Goal: Check status: Check status

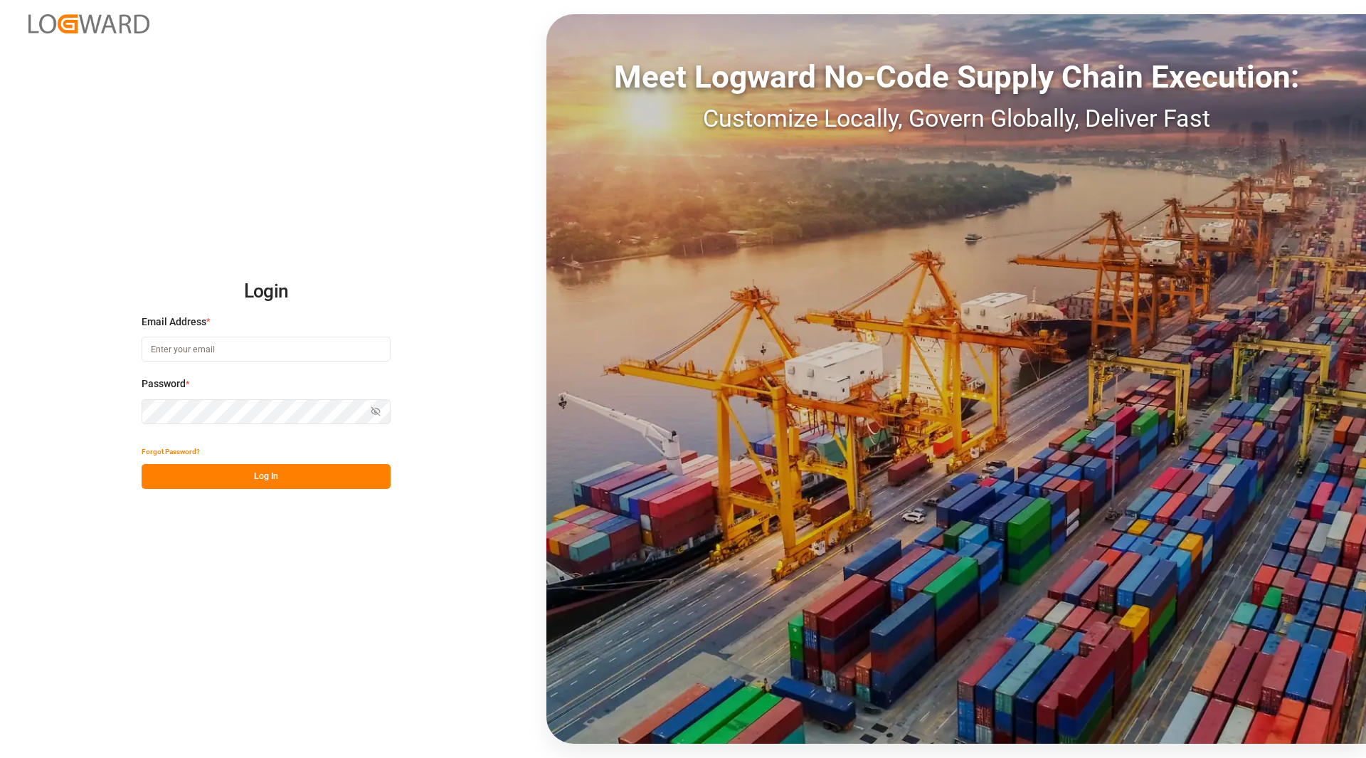
type input "v"
type input "[PERSON_NAME][EMAIL_ADDRESS][PERSON_NAME][DOMAIN_NAME]"
click at [371, 410] on icon "button" at bounding box center [376, 411] width 10 height 10
click at [284, 497] on div "Login Email Address * [PERSON_NAME][EMAIL_ADDRESS][PERSON_NAME][DOMAIN_NAME] Pa…" at bounding box center [683, 379] width 1366 height 758
click at [279, 478] on button "Log In" at bounding box center [266, 476] width 249 height 25
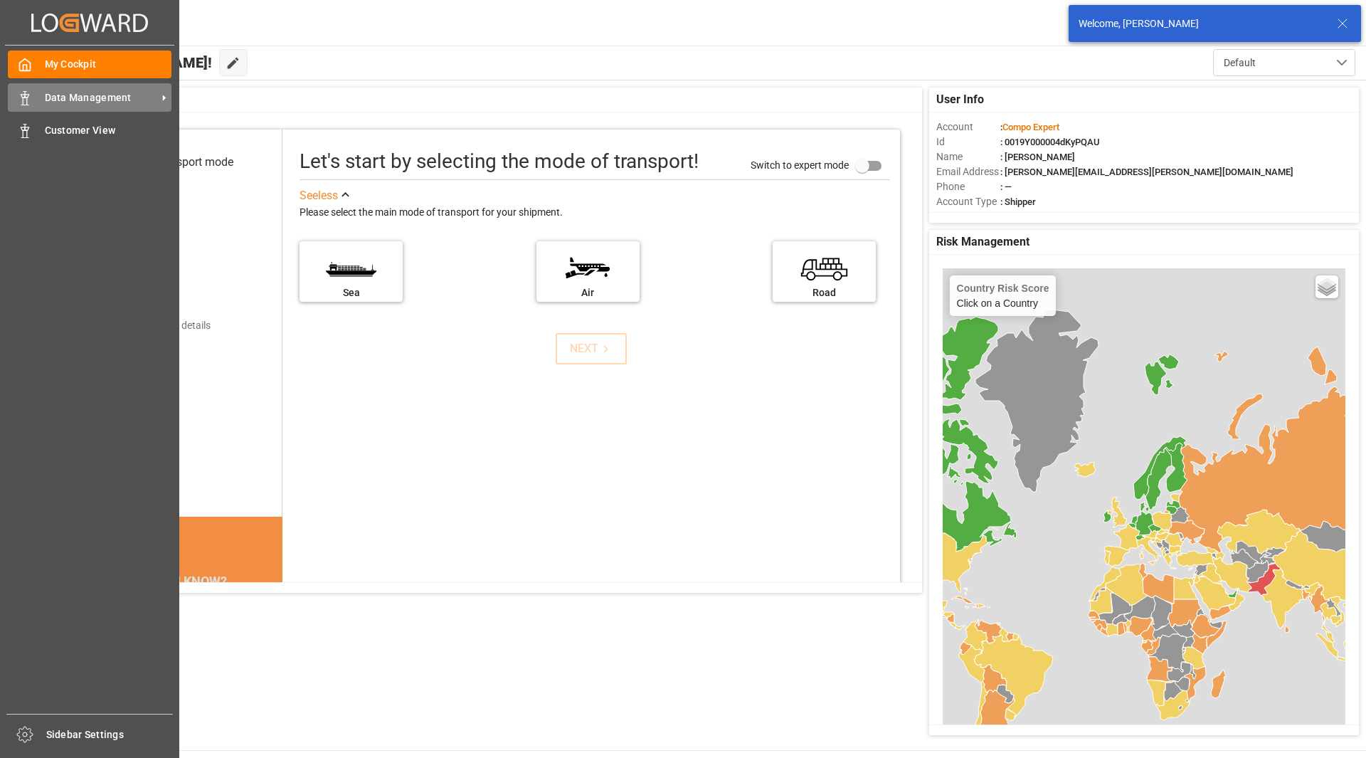
click at [103, 97] on span "Data Management" at bounding box center [101, 97] width 112 height 15
click at [43, 89] on div "Data Management Data Management" at bounding box center [90, 97] width 164 height 28
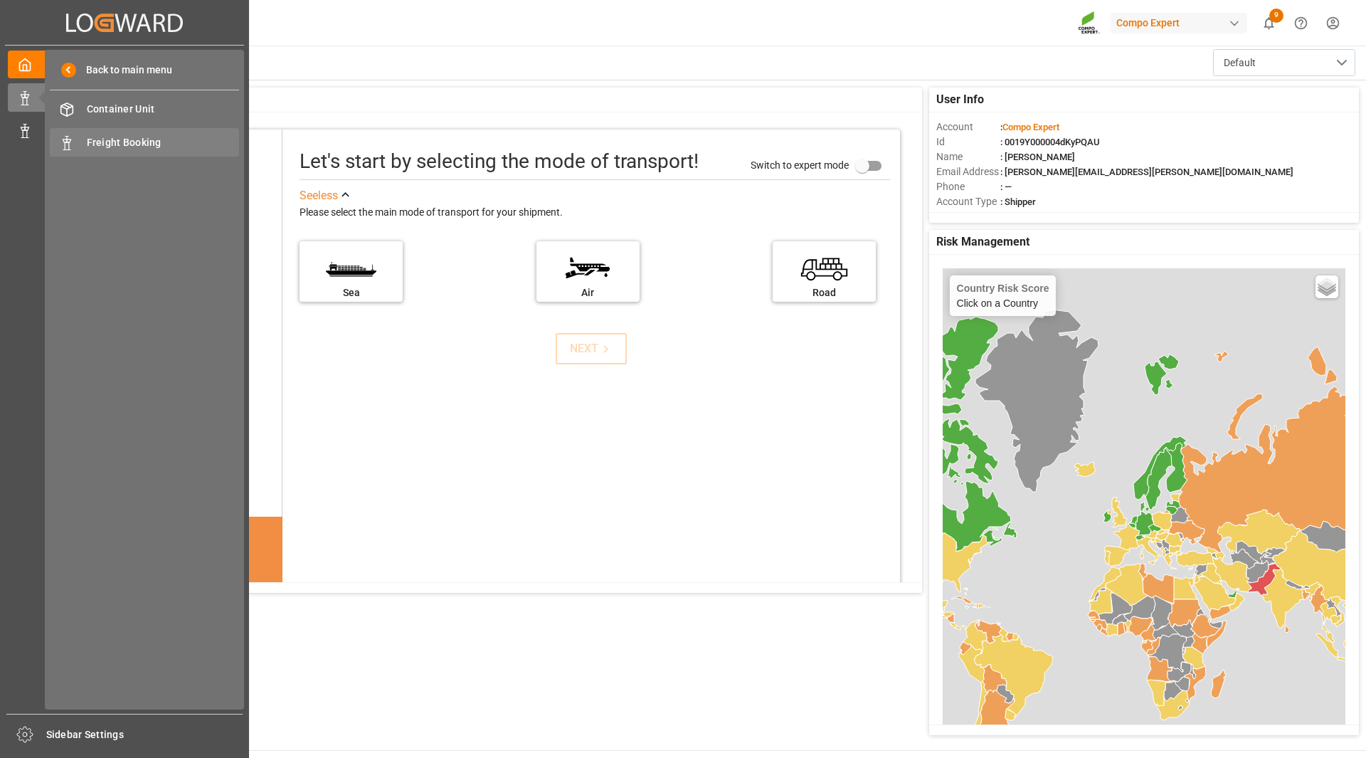
click at [172, 136] on span "Freight Booking" at bounding box center [163, 142] width 153 height 15
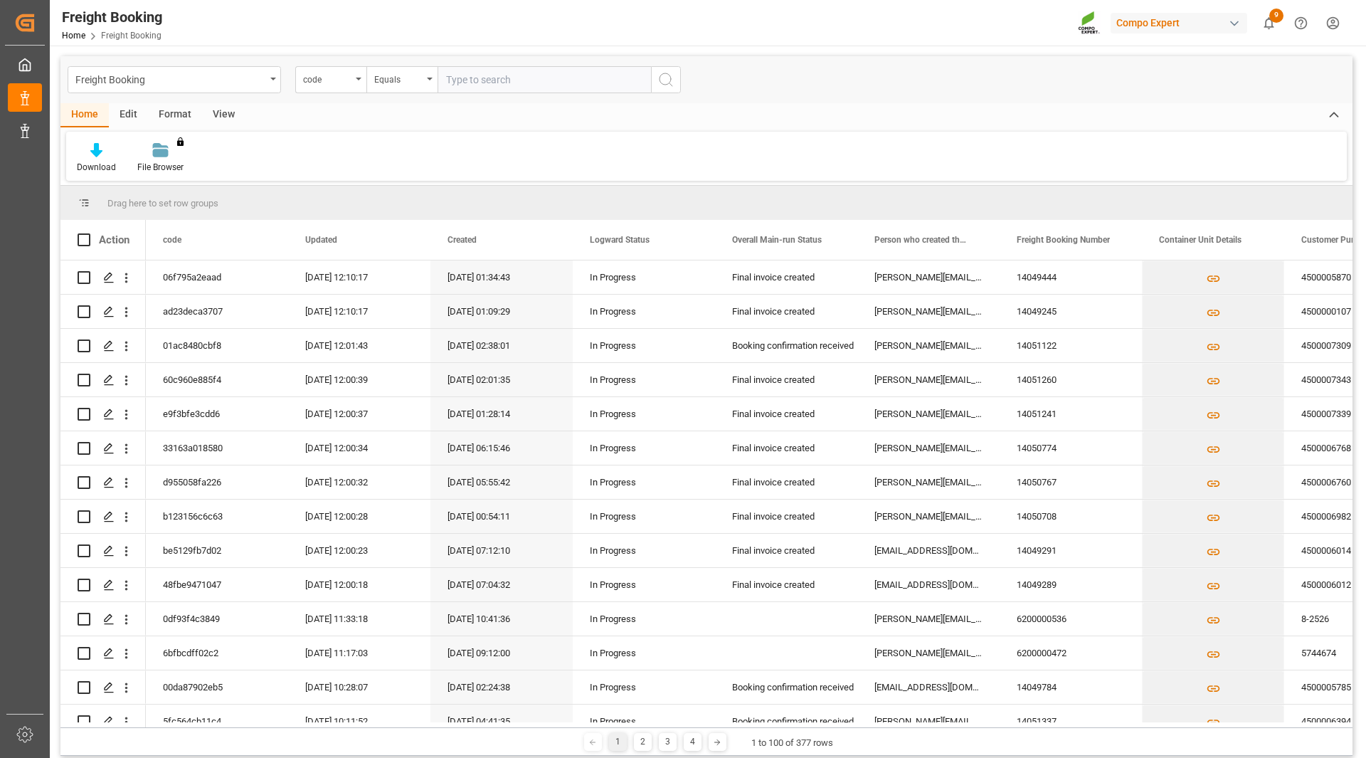
click at [426, 88] on div "Equals" at bounding box center [401, 79] width 71 height 27
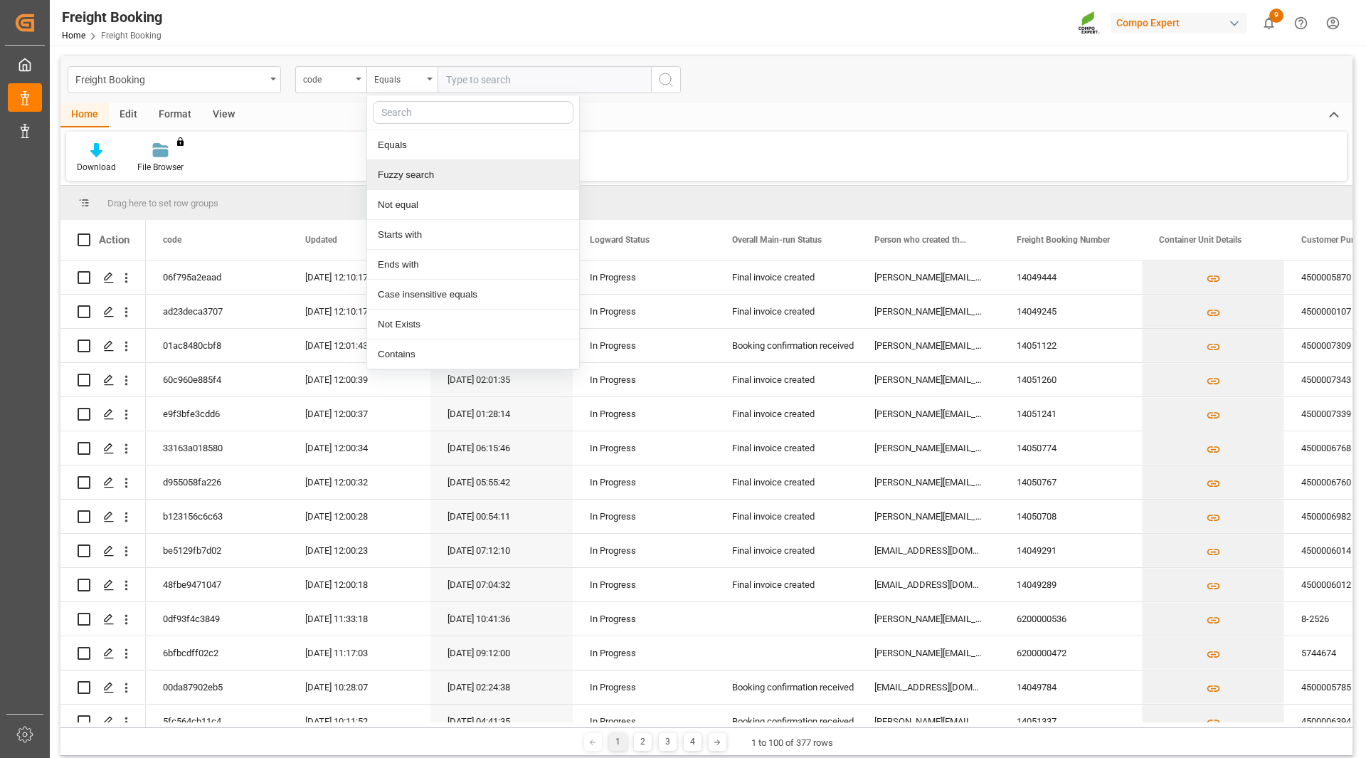
click at [430, 179] on div "Fuzzy search" at bounding box center [473, 175] width 212 height 30
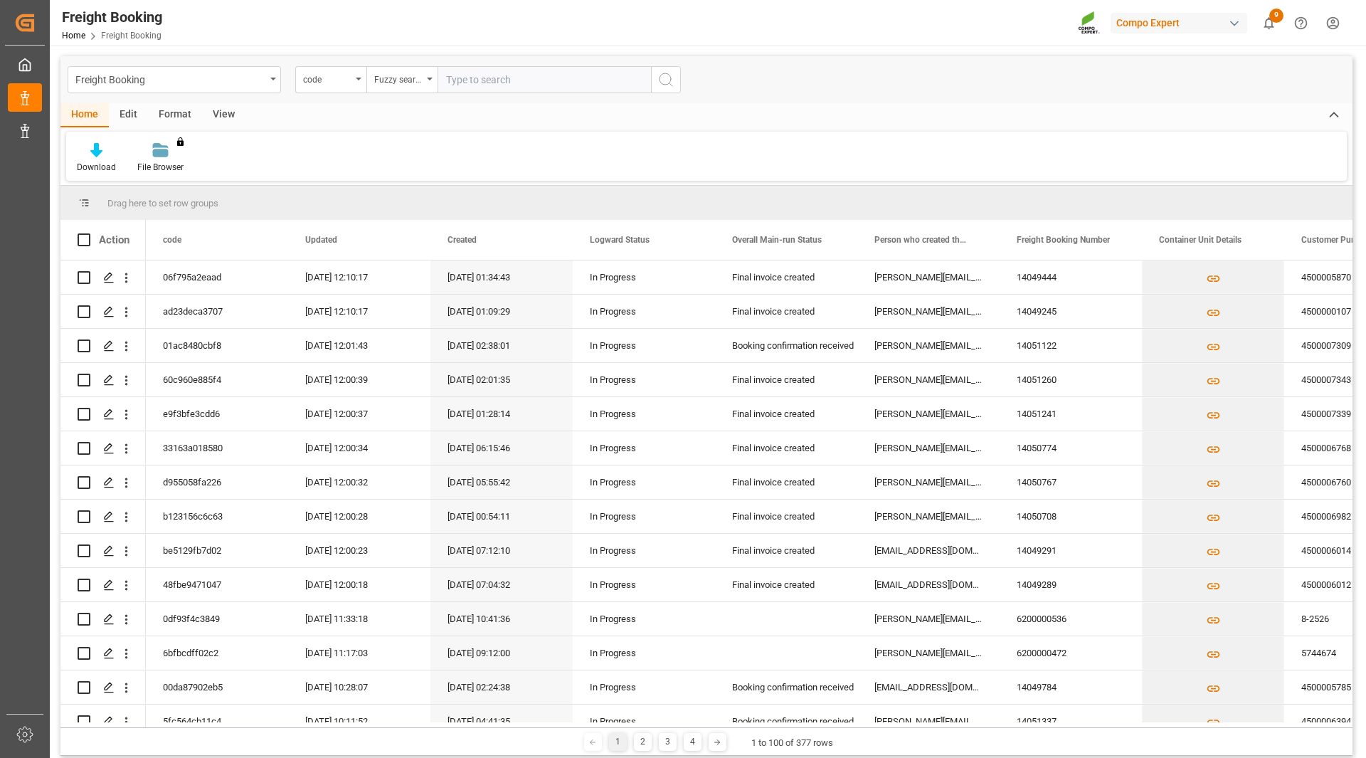
click at [497, 80] on input "text" at bounding box center [544, 79] width 213 height 27
paste input "6200000347"
type input "6200000347"
click at [675, 75] on button "search button" at bounding box center [666, 79] width 30 height 27
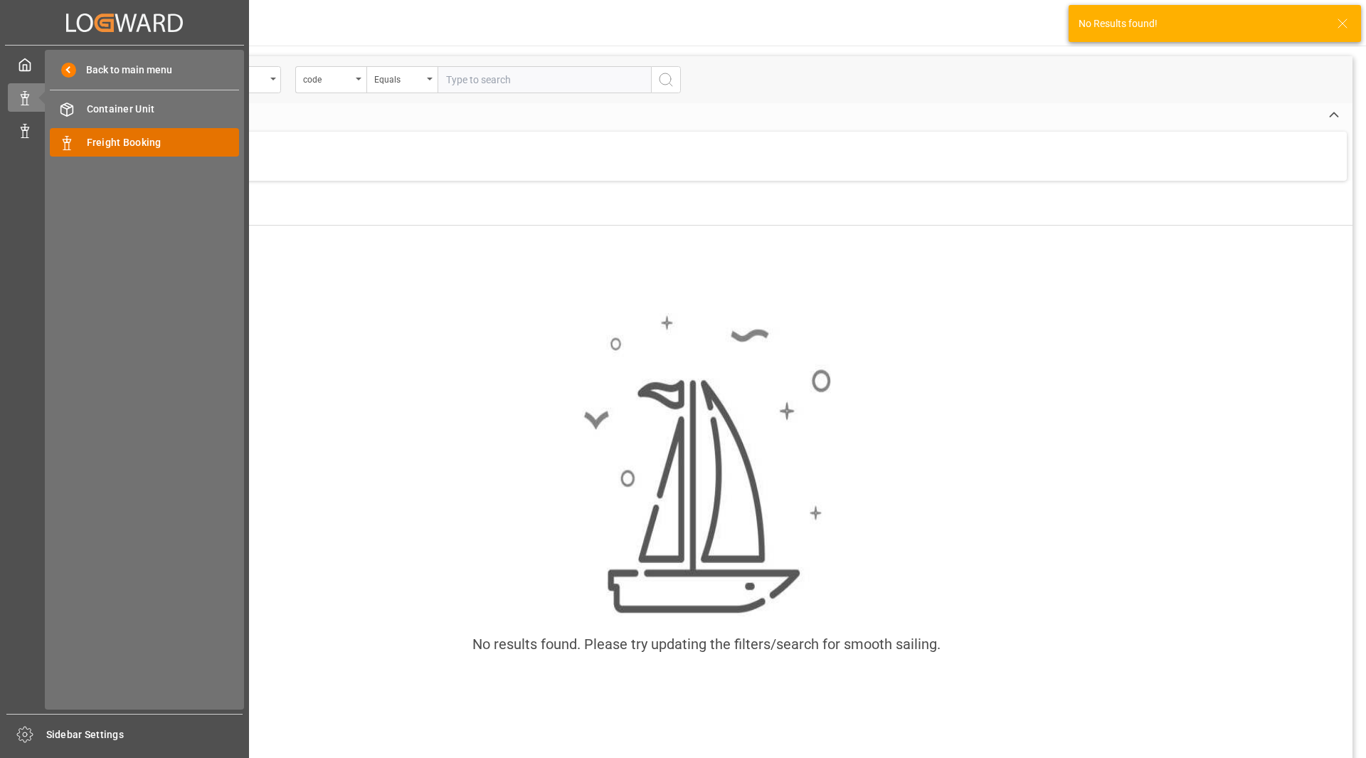
click at [145, 144] on span "Freight Booking" at bounding box center [163, 142] width 153 height 15
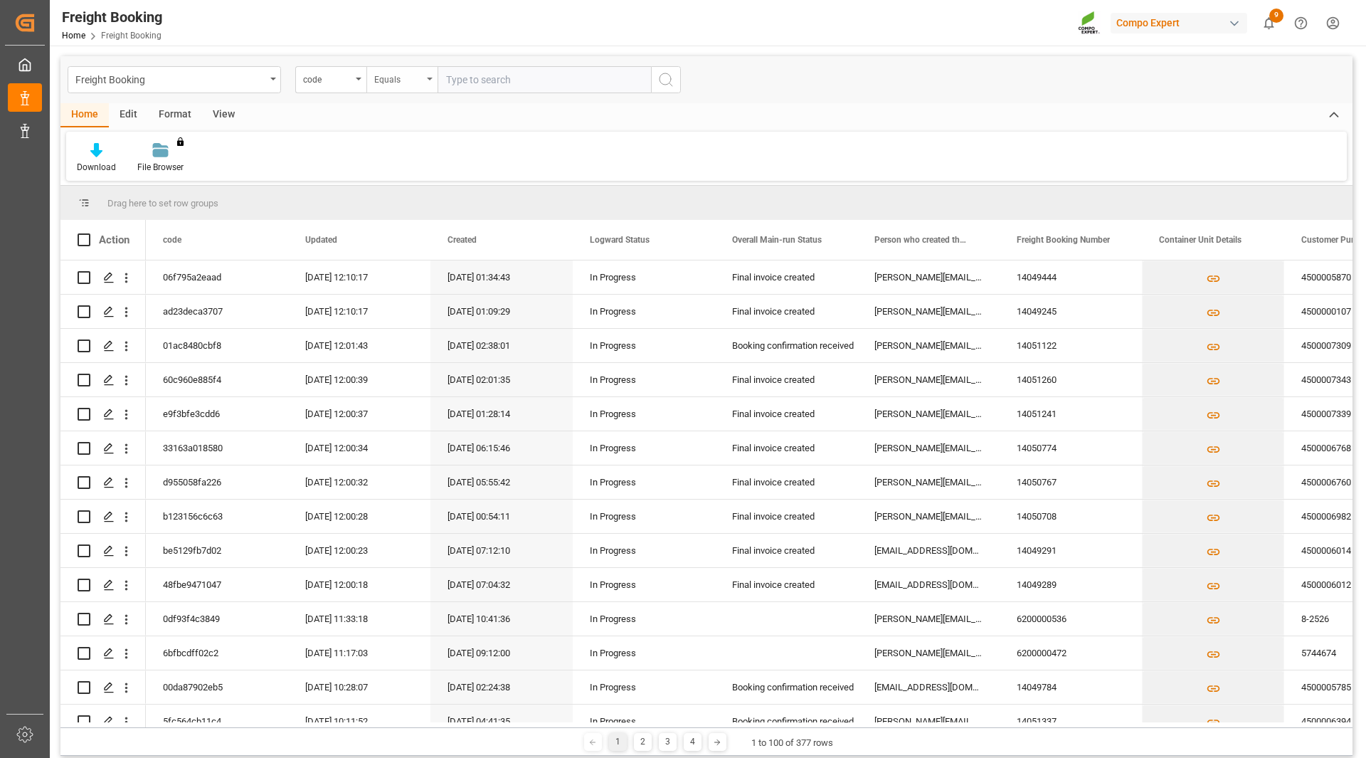
click at [399, 73] on div "Equals" at bounding box center [398, 78] width 48 height 16
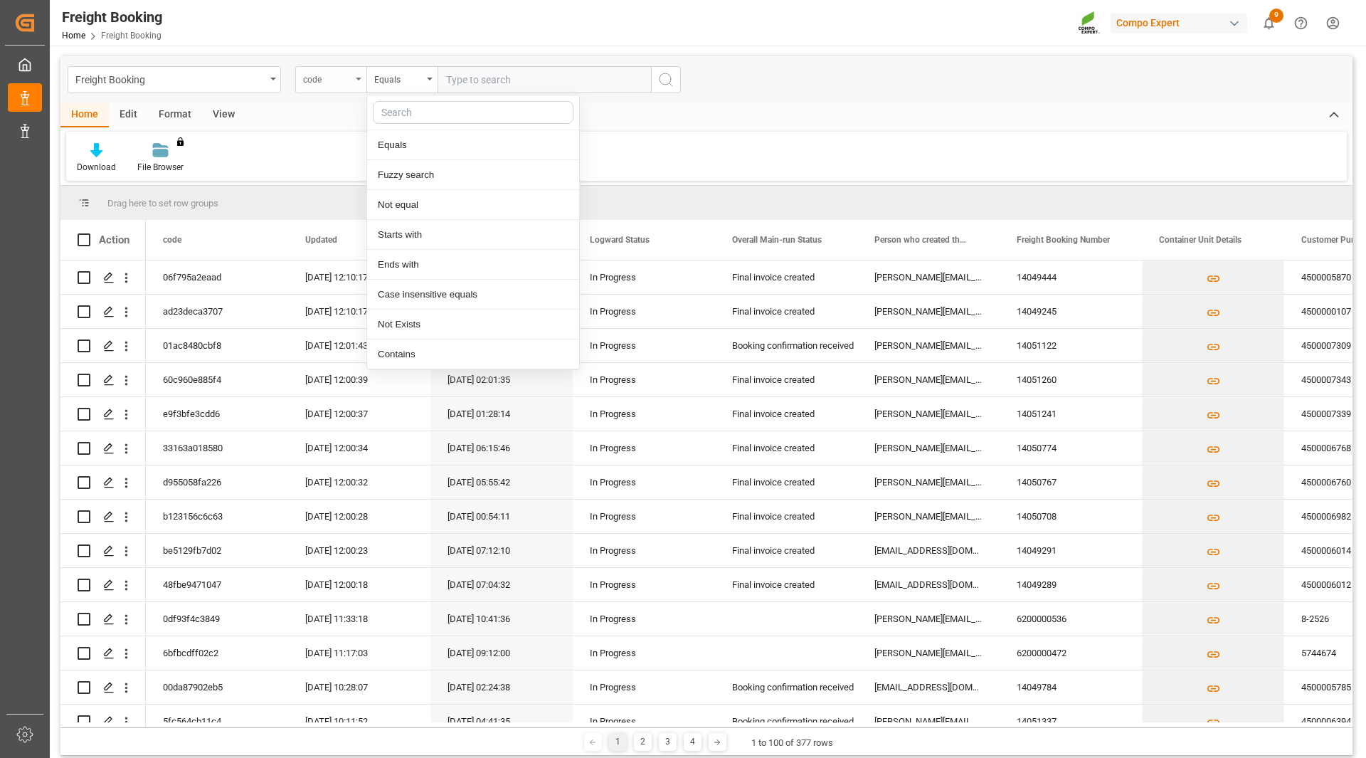
click at [347, 79] on div "code" at bounding box center [327, 78] width 48 height 16
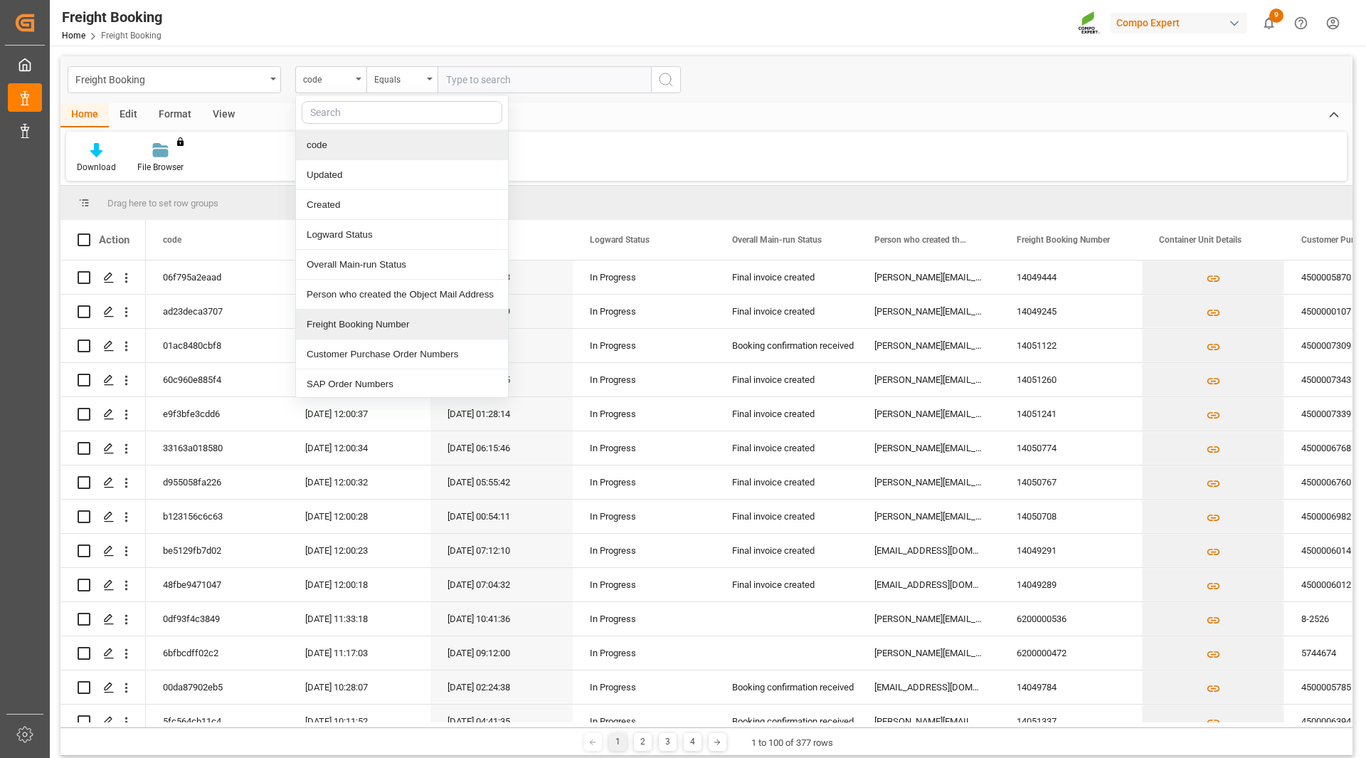
click at [366, 326] on div "Freight Booking Number" at bounding box center [402, 325] width 212 height 30
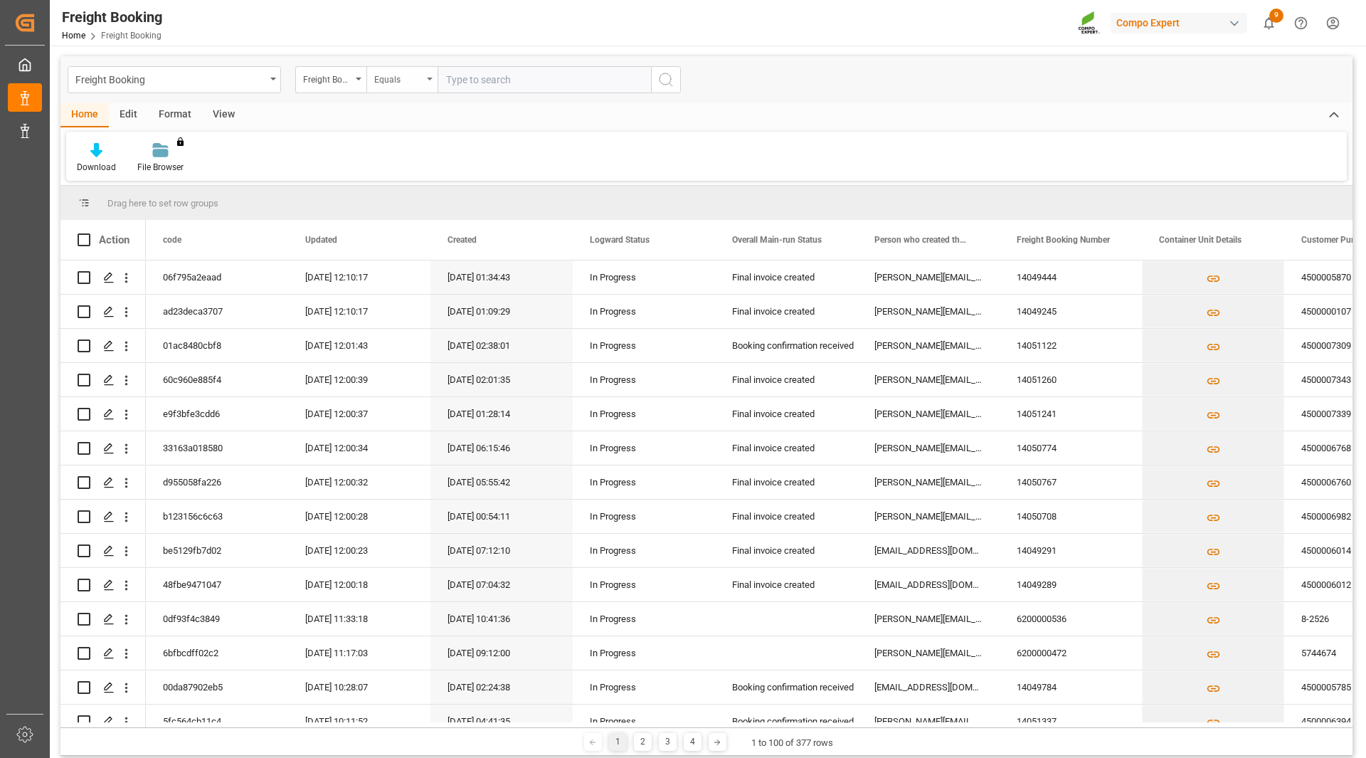
click at [406, 91] on div "Equals" at bounding box center [401, 79] width 71 height 27
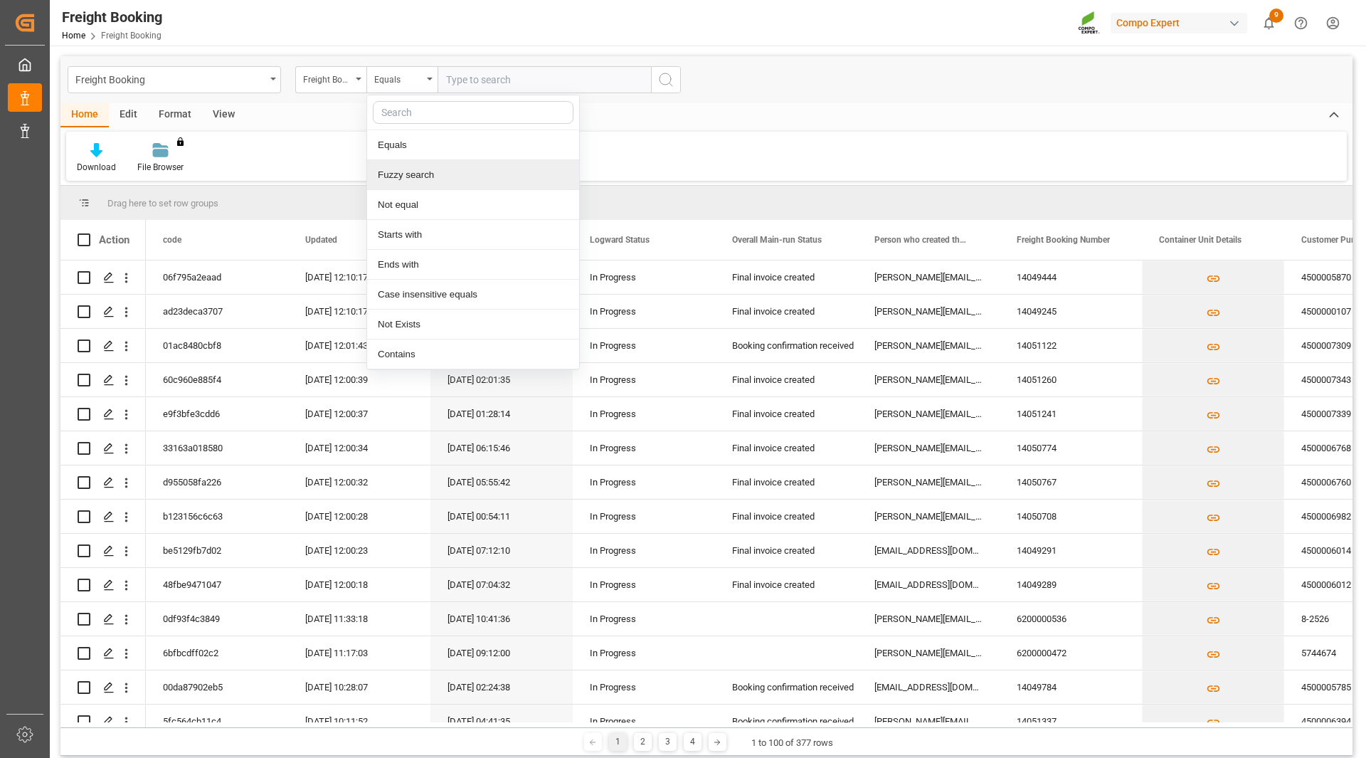
click at [400, 176] on div "Fuzzy search" at bounding box center [473, 175] width 212 height 30
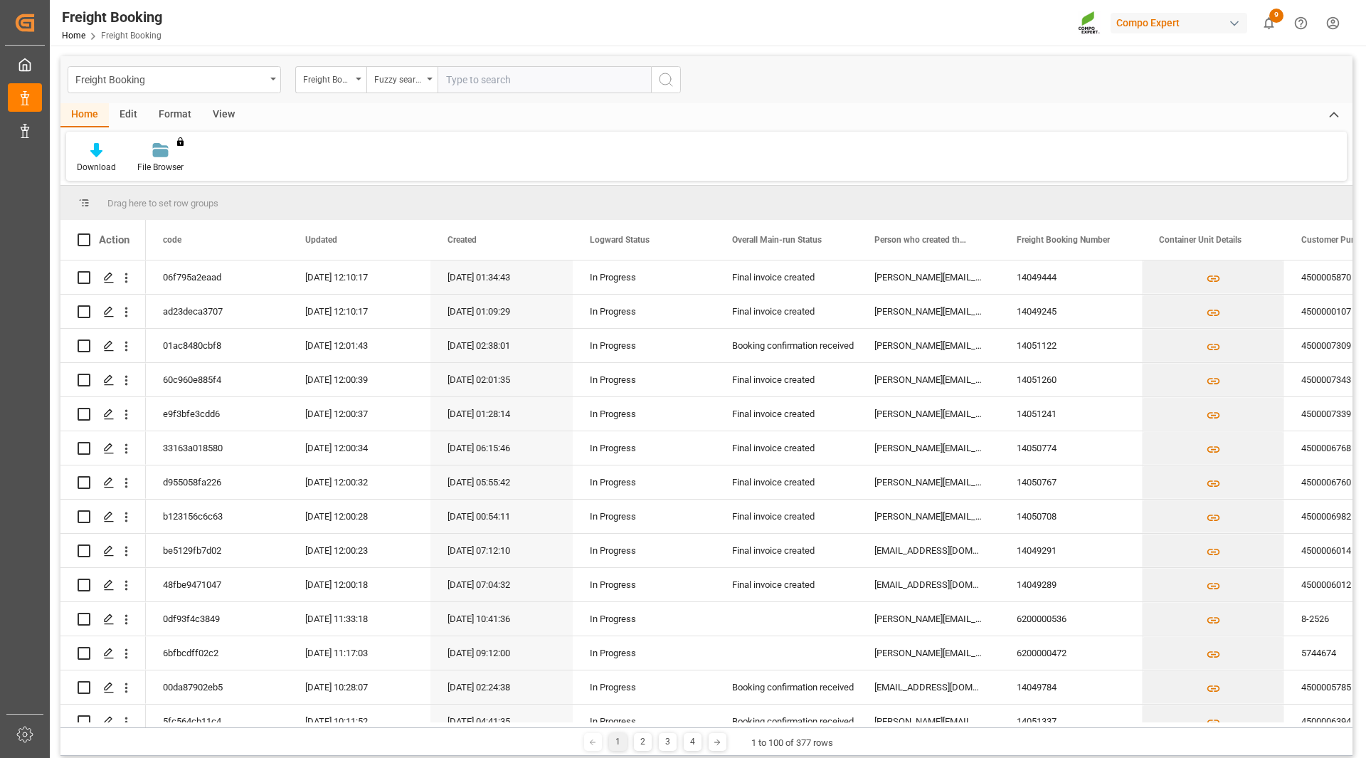
paste input "6200000347"
type input "6200000347"
click at [673, 84] on icon "search button" at bounding box center [666, 79] width 17 height 17
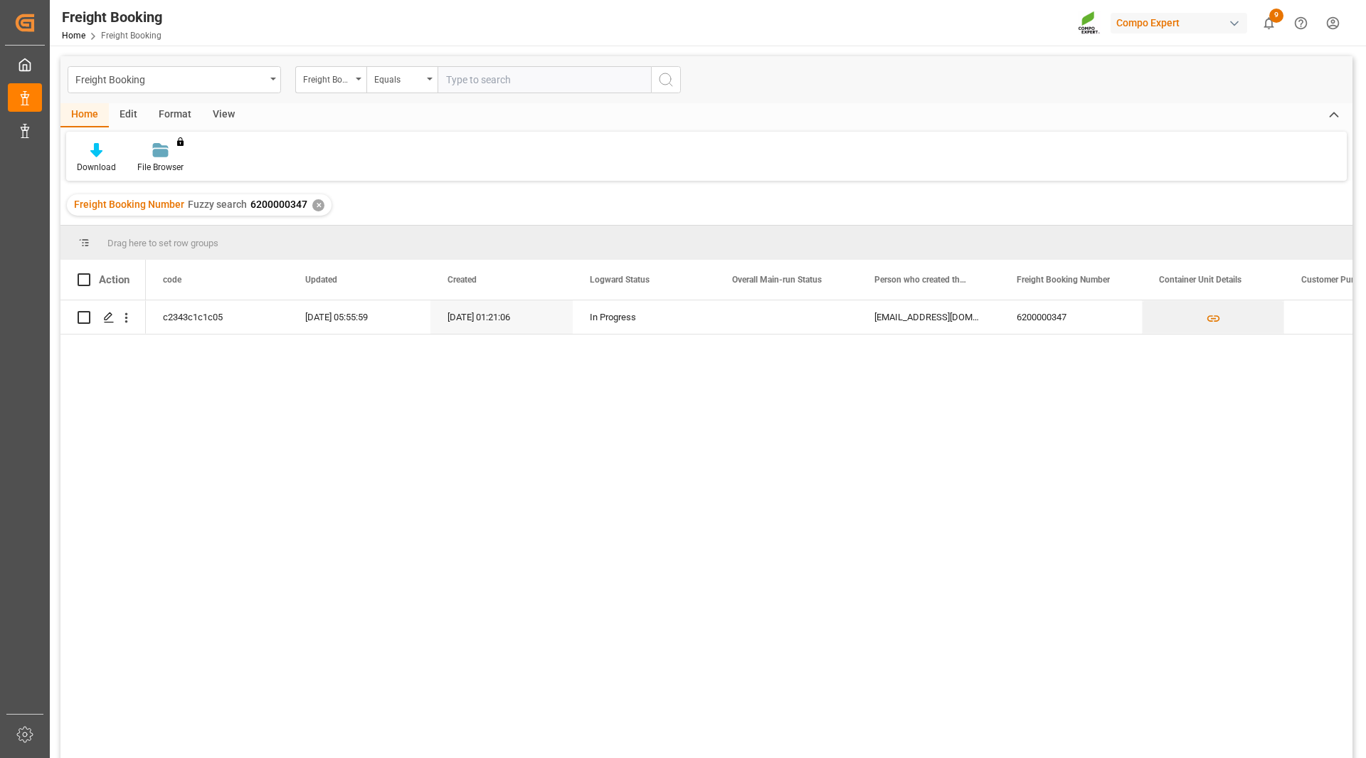
click at [1170, 482] on div "c2343c1c1c05 [DATE] 05:55:59 [DATE] 01:21:06 In Progress [EMAIL_ADDRESS][DOMAIN…" at bounding box center [749, 533] width 1207 height 467
